Goal: Task Accomplishment & Management: Manage account settings

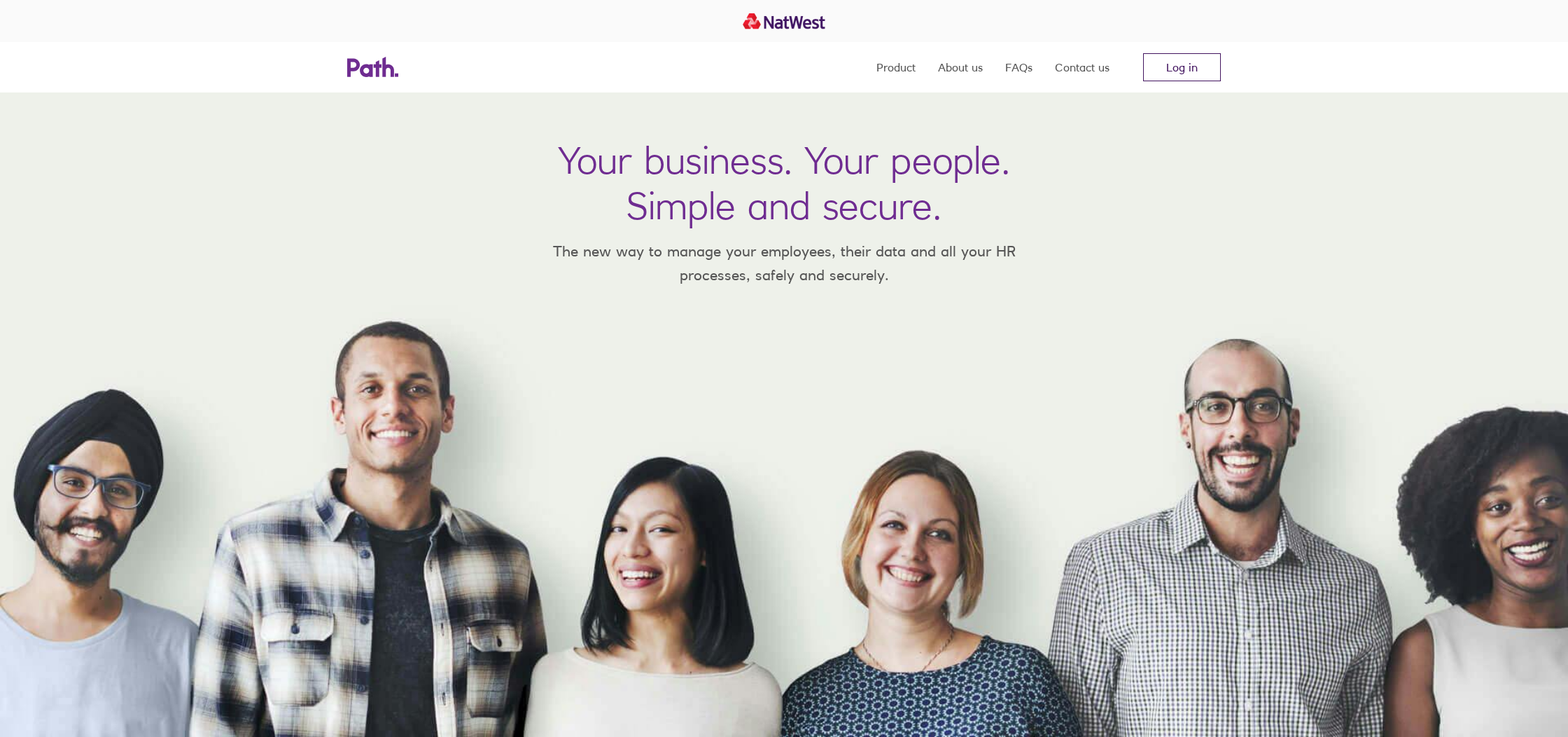
click at [1190, 74] on link "Log in" at bounding box center [1182, 67] width 78 height 28
click at [1164, 74] on link "Log in" at bounding box center [1182, 67] width 78 height 28
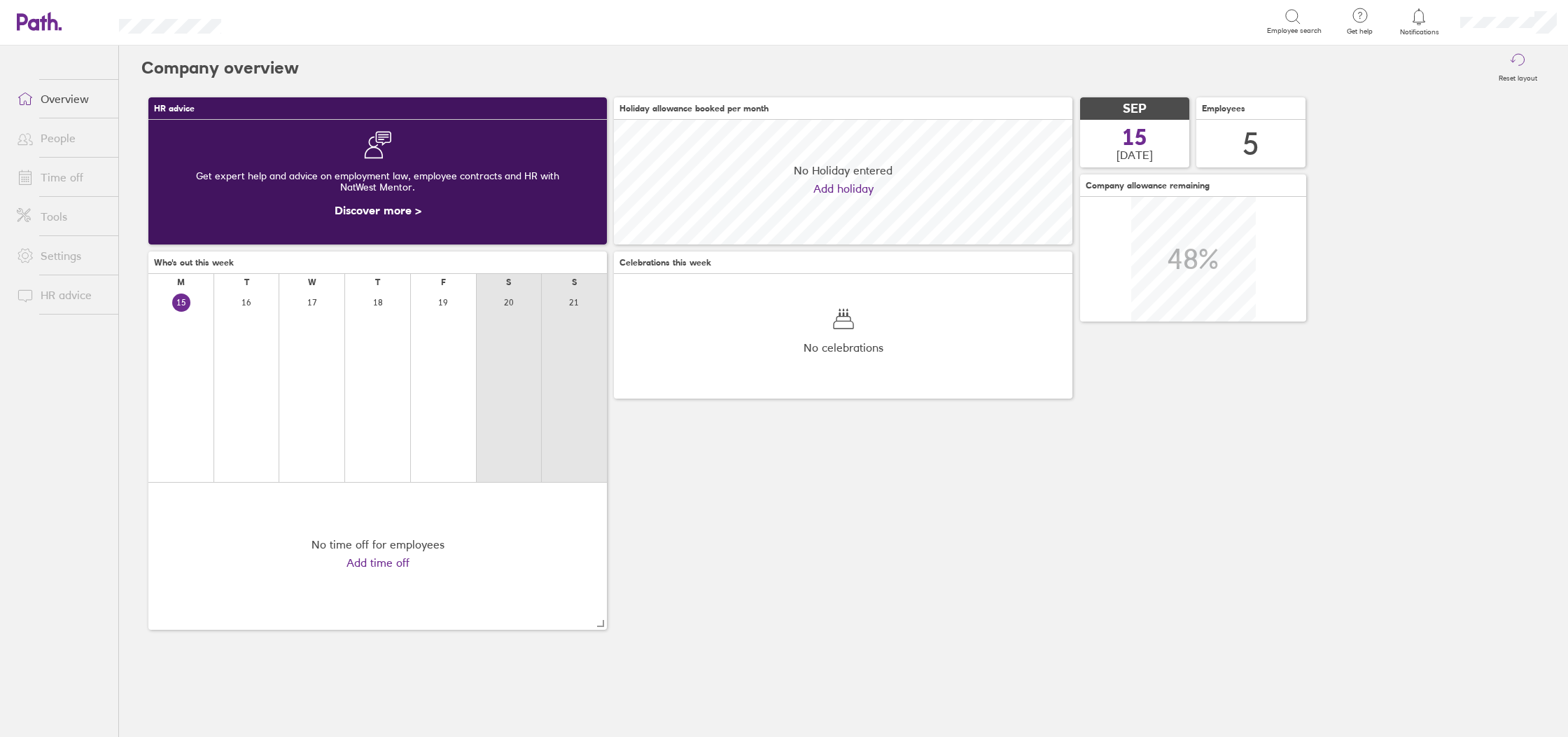
scroll to position [125, 458]
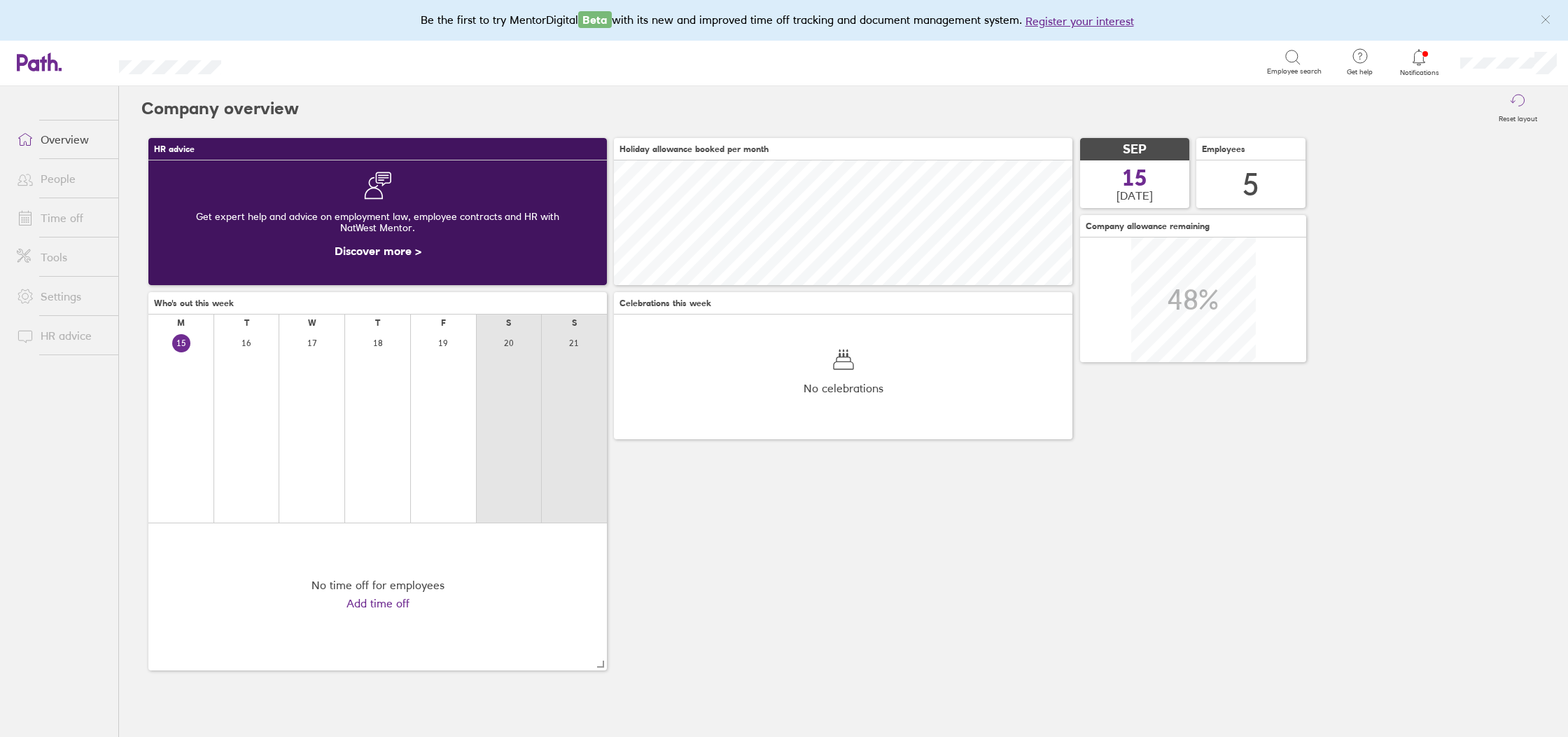
click at [71, 220] on link "Time off" at bounding box center [61, 218] width 112 height 28
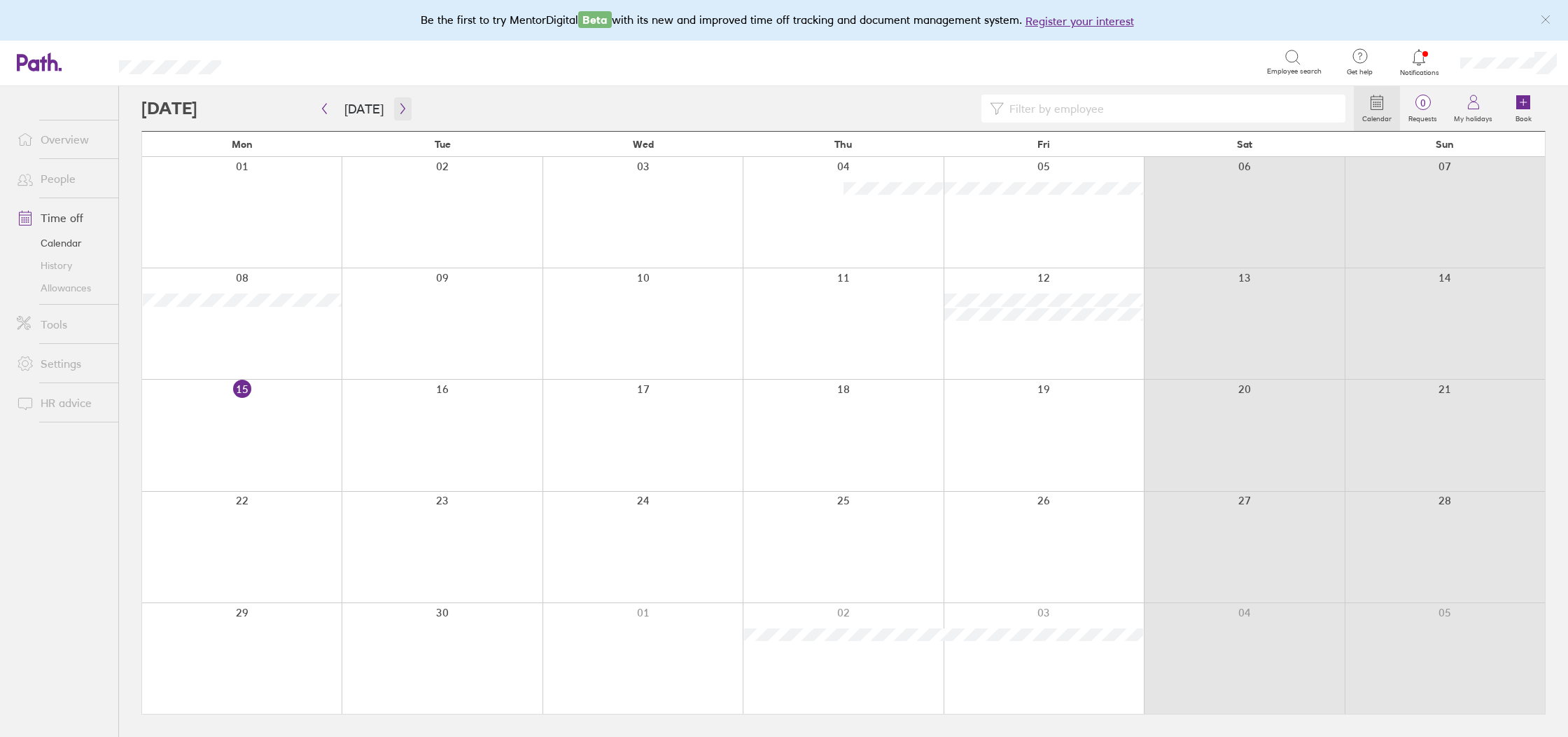
click at [404, 118] on button "button" at bounding box center [403, 109] width 17 height 24
click at [341, 105] on button "[DATE]" at bounding box center [364, 109] width 62 height 24
